Goal: Check status

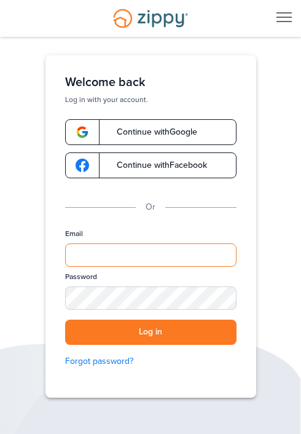
click at [155, 253] on input "Email" at bounding box center [151, 255] width 172 height 23
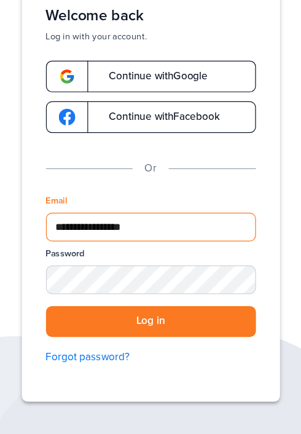
type input "**********"
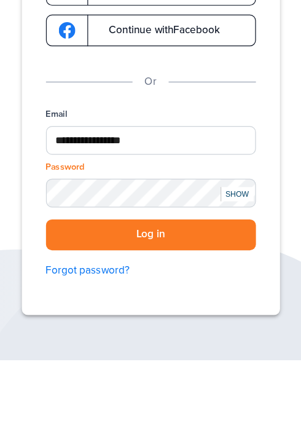
click at [157, 333] on button "Log in" at bounding box center [151, 332] width 172 height 25
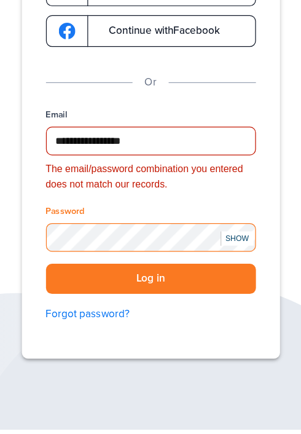
scroll to position [57, 0]
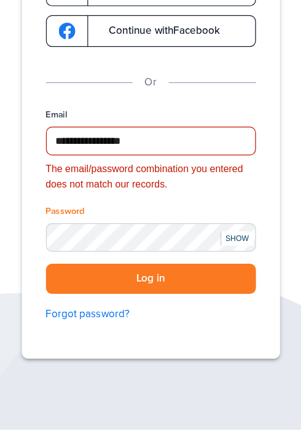
click at [162, 309] on button "Log in" at bounding box center [151, 311] width 172 height 25
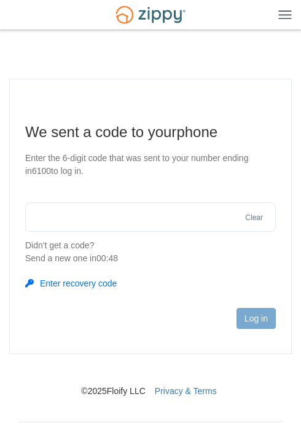
click at [64, 222] on input "text" at bounding box center [150, 217] width 251 height 30
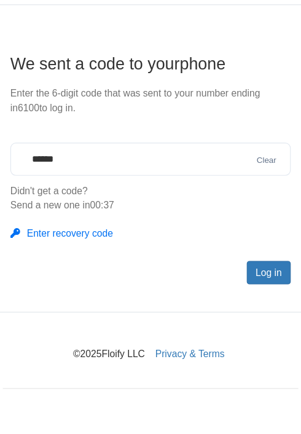
type input "******"
click at [276, 329] on button "Log in" at bounding box center [256, 318] width 39 height 21
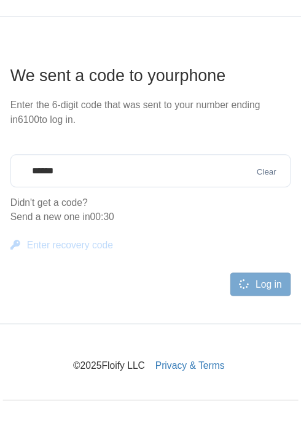
scroll to position [16, 0]
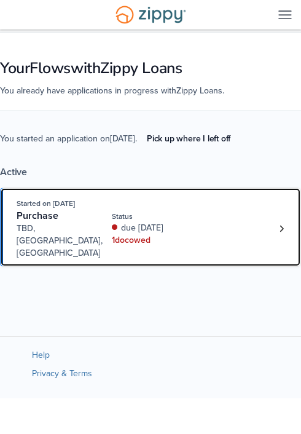
click at [1, 239] on link "Started on [DATE] Purchase [GEOGRAPHIC_DATA], [GEOGRAPHIC_DATA], [GEOGRAPHIC_DA…" at bounding box center [150, 227] width 301 height 79
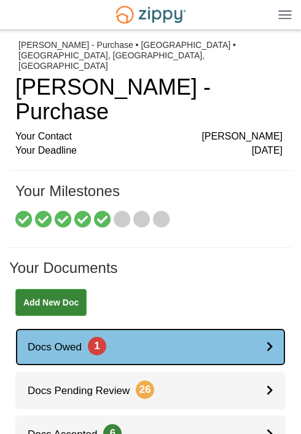
click at [270, 341] on icon at bounding box center [270, 346] width 7 height 10
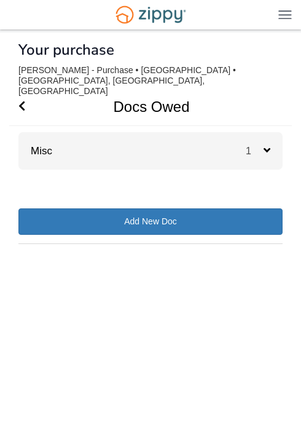
click at [266, 145] on icon at bounding box center [267, 150] width 7 height 11
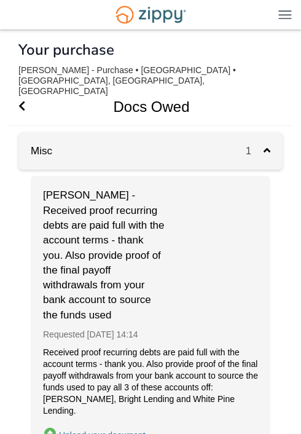
click at [271, 154] on icon at bounding box center [267, 150] width 7 height 11
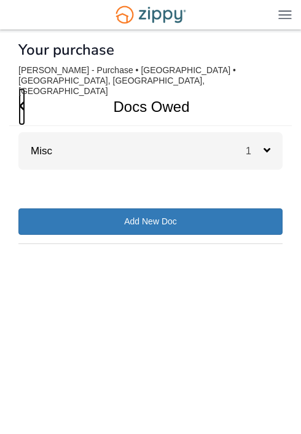
click at [19, 100] on icon "Go Back" at bounding box center [21, 105] width 7 height 11
click at [271, 156] on icon at bounding box center [267, 150] width 7 height 11
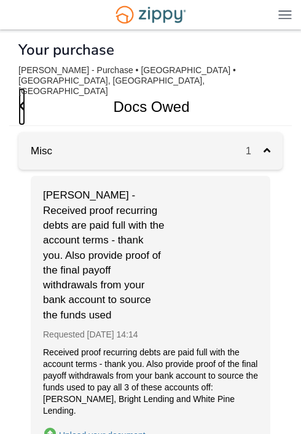
click at [21, 100] on icon "Go Back" at bounding box center [21, 105] width 7 height 11
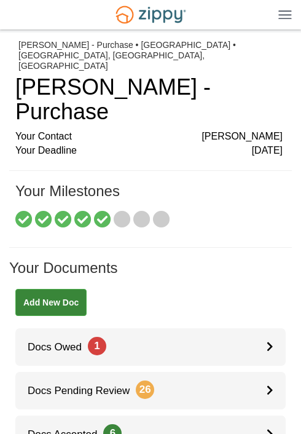
click at [281, 18] on img at bounding box center [286, 14] width 14 height 9
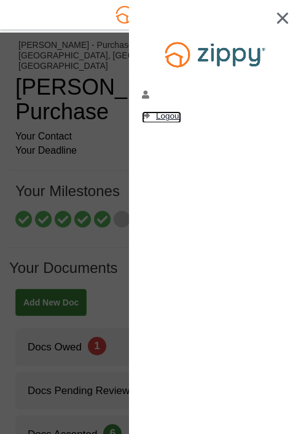
click at [178, 115] on span "Logout" at bounding box center [168, 115] width 25 height 9
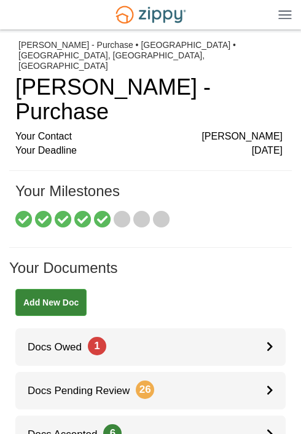
click at [285, 15] on img at bounding box center [286, 14] width 14 height 9
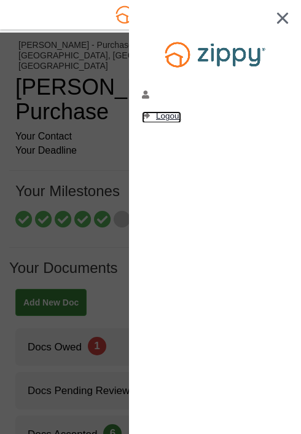
click at [176, 113] on span "Logout" at bounding box center [168, 115] width 25 height 9
